Goal: Task Accomplishment & Management: Manage account settings

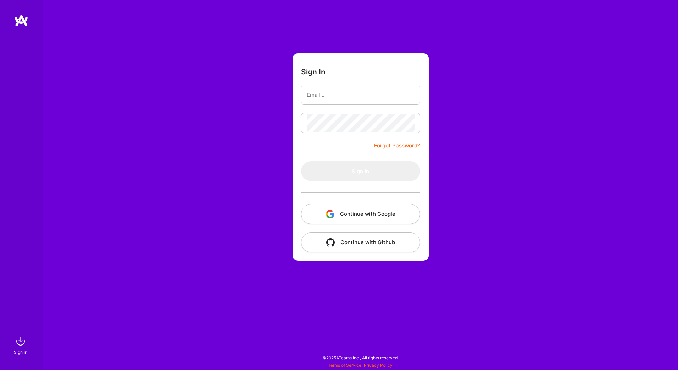
type input "[EMAIL_ADDRESS][DOMAIN_NAME]"
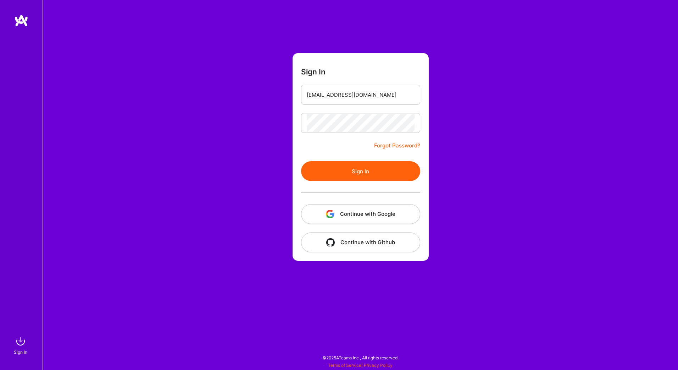
click at [341, 173] on button "Sign In" at bounding box center [360, 171] width 119 height 20
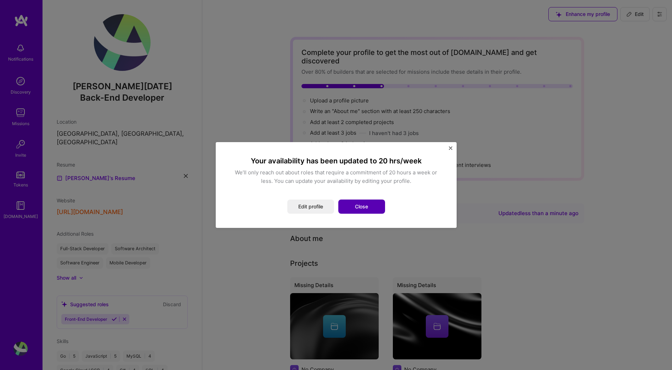
click at [355, 206] on button "Close" at bounding box center [362, 207] width 47 height 14
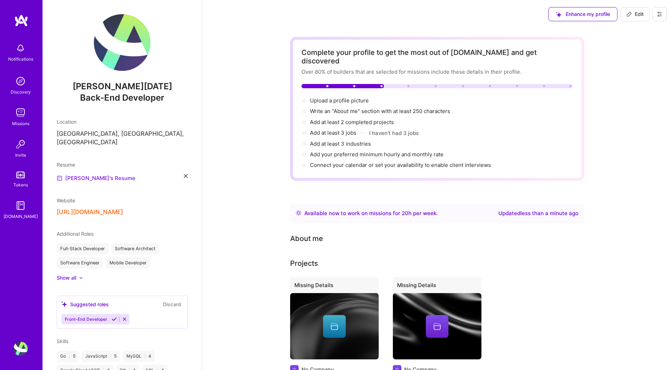
click at [91, 174] on link "[PERSON_NAME]'s Resume" at bounding box center [96, 178] width 79 height 9
click at [99, 208] on button "[URL][DOMAIN_NAME]" at bounding box center [90, 211] width 66 height 7
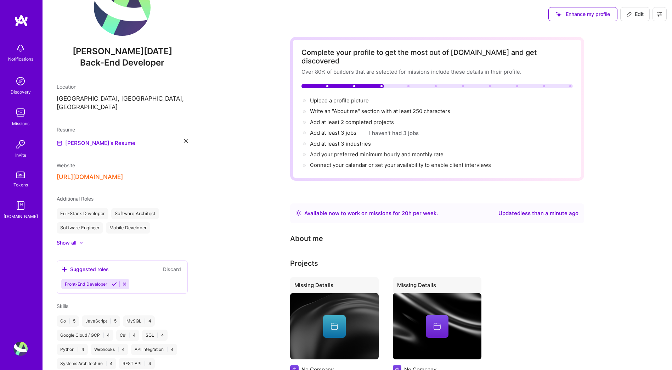
scroll to position [35, 0]
click at [69, 239] on div "Show all" at bounding box center [66, 242] width 19 height 7
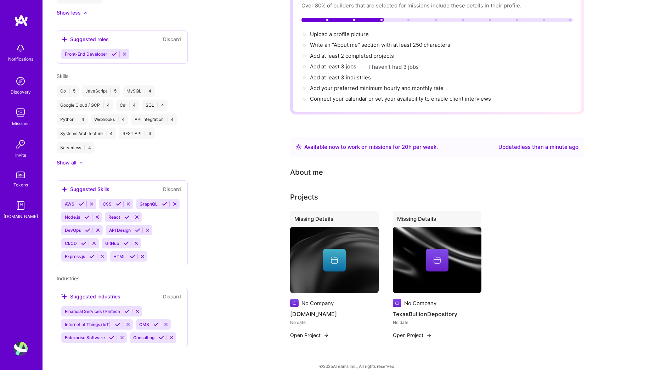
scroll to position [0, 0]
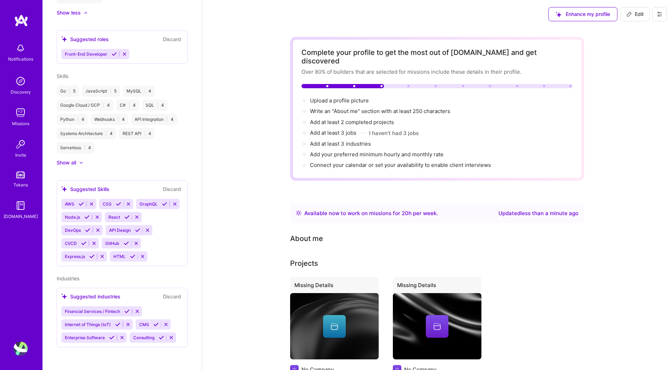
click at [18, 114] on img at bounding box center [20, 113] width 14 height 14
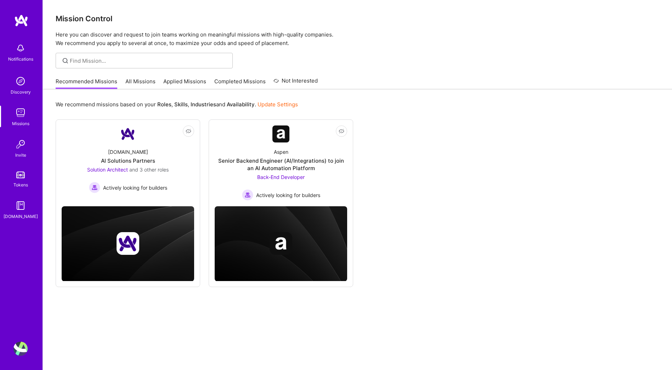
click at [140, 80] on link "All Missions" at bounding box center [140, 84] width 30 height 12
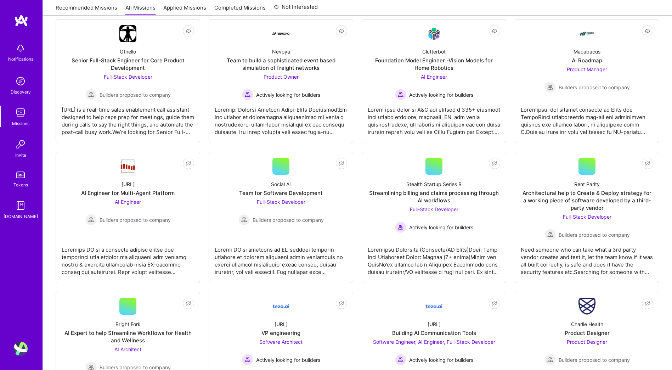
scroll to position [638, 0]
